Goal: Entertainment & Leisure: Consume media (video, audio)

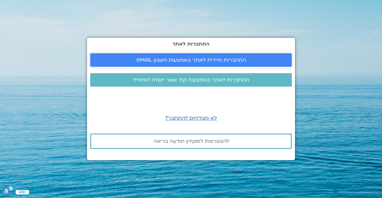
click at [204, 62] on span "התחברות מיידית לאתר באמצעות חשבון GMAIL" at bounding box center [191, 60] width 110 height 6
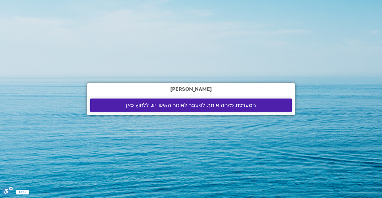
click at [217, 104] on span "המערכת מזהה אותך. למעבר לאיזור האישי יש ללחוץ כאן" at bounding box center [191, 105] width 130 height 6
click at [177, 107] on span "המערכת מזהה אותך. למעבר לאיזור האישי יש ללחוץ כאן" at bounding box center [191, 105] width 130 height 6
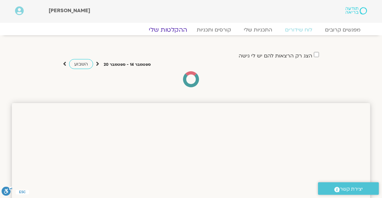
click at [173, 27] on link "ההקלטות שלי" at bounding box center [168, 30] width 54 height 8
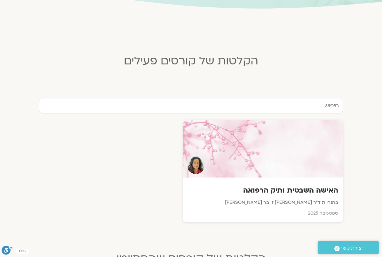
scroll to position [183, 0]
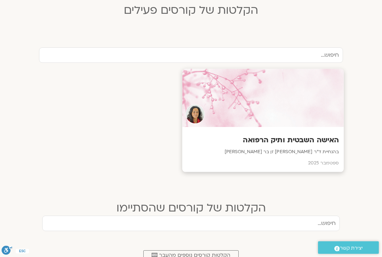
click at [323, 148] on p "בהנחיית ד״ר [PERSON_NAME] זן בר [PERSON_NAME]" at bounding box center [263, 152] width 152 height 8
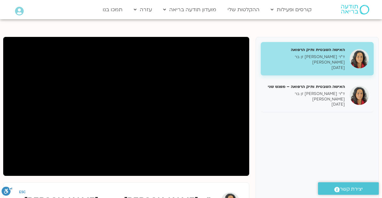
scroll to position [64, 0]
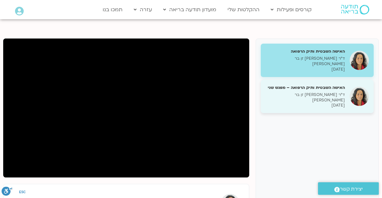
click at [331, 87] on div "האישה השבטית ותיק הרפואה – מפגש שני ד״ר [PERSON_NAME] זן בר [PERSON_NAME] [DATE]" at bounding box center [305, 97] width 79 height 24
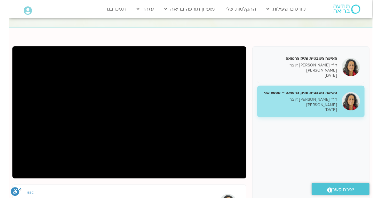
scroll to position [64, 0]
